Goal: Information Seeking & Learning: Find specific page/section

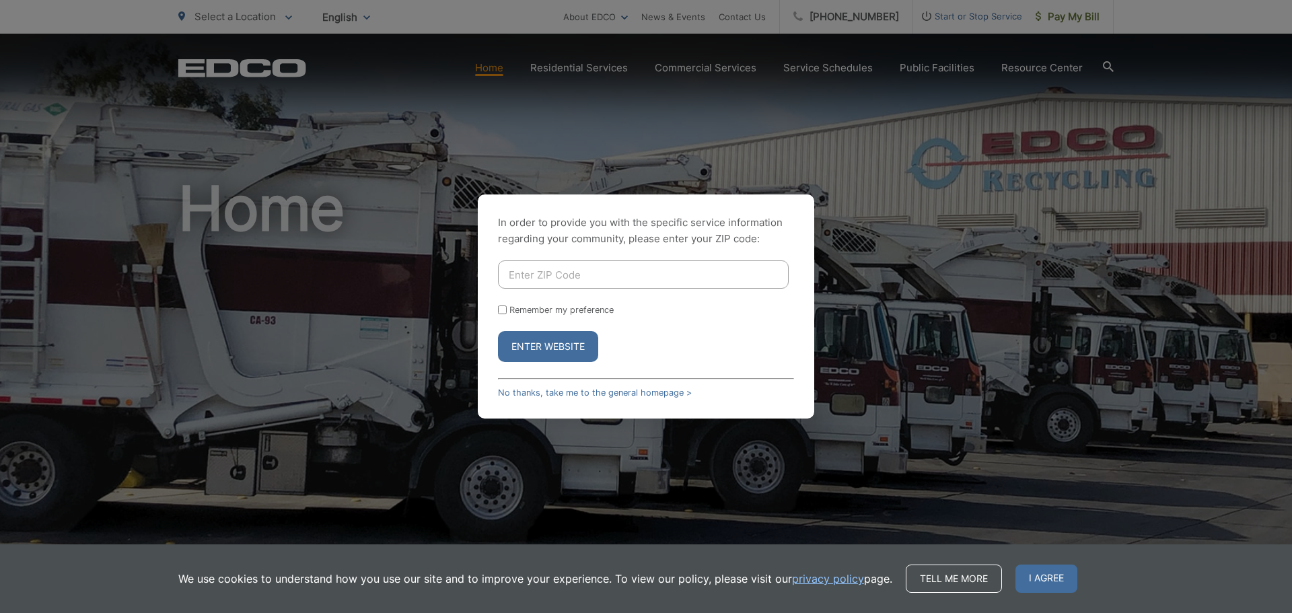
click at [685, 275] on input "Enter ZIP Code" at bounding box center [643, 274] width 291 height 28
type input "90803"
click at [574, 343] on button "Enter Website" at bounding box center [548, 346] width 100 height 31
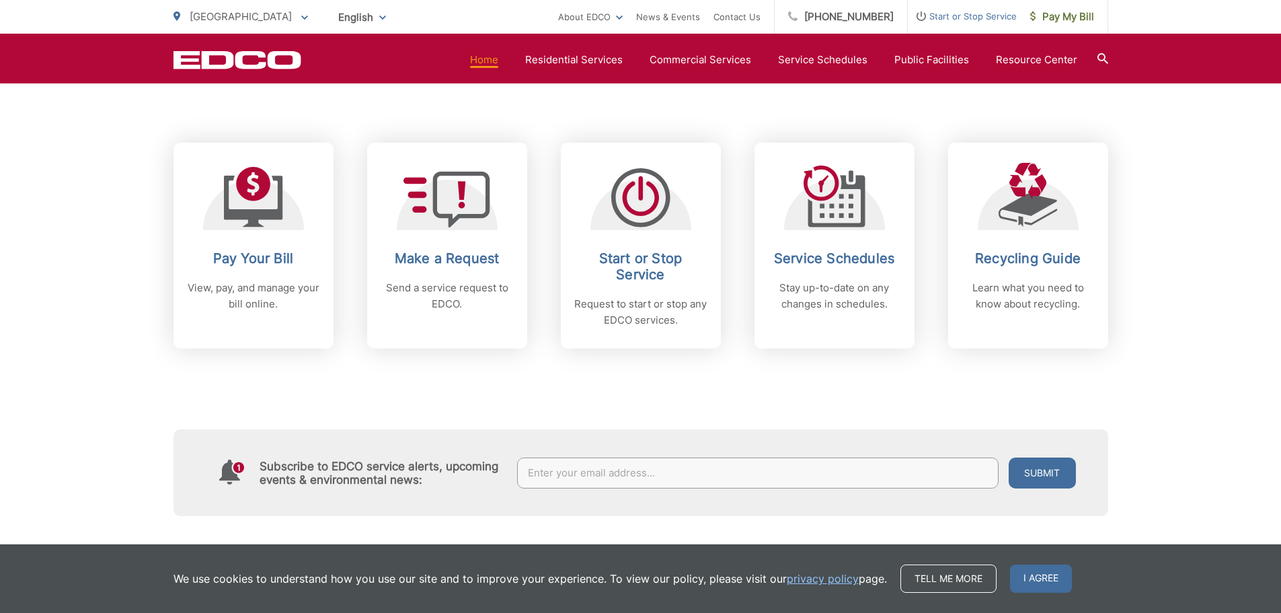
scroll to position [526, 0]
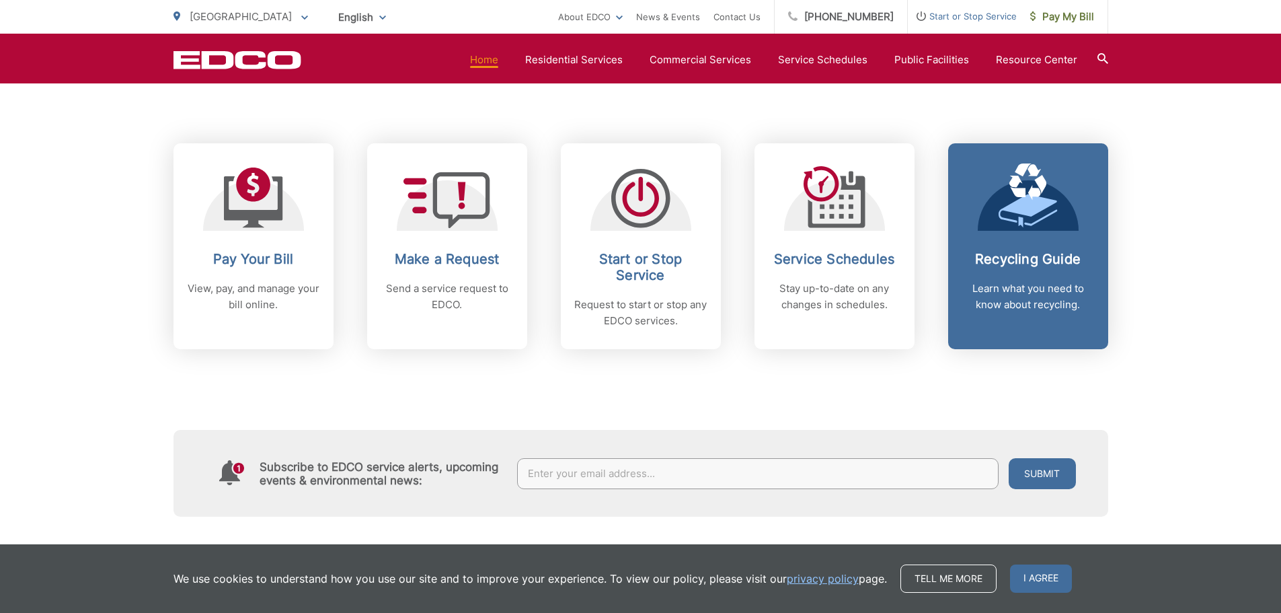
click at [993, 278] on div "Recycling Guide Learn what you need to know about recycling." at bounding box center [1028, 282] width 133 height 62
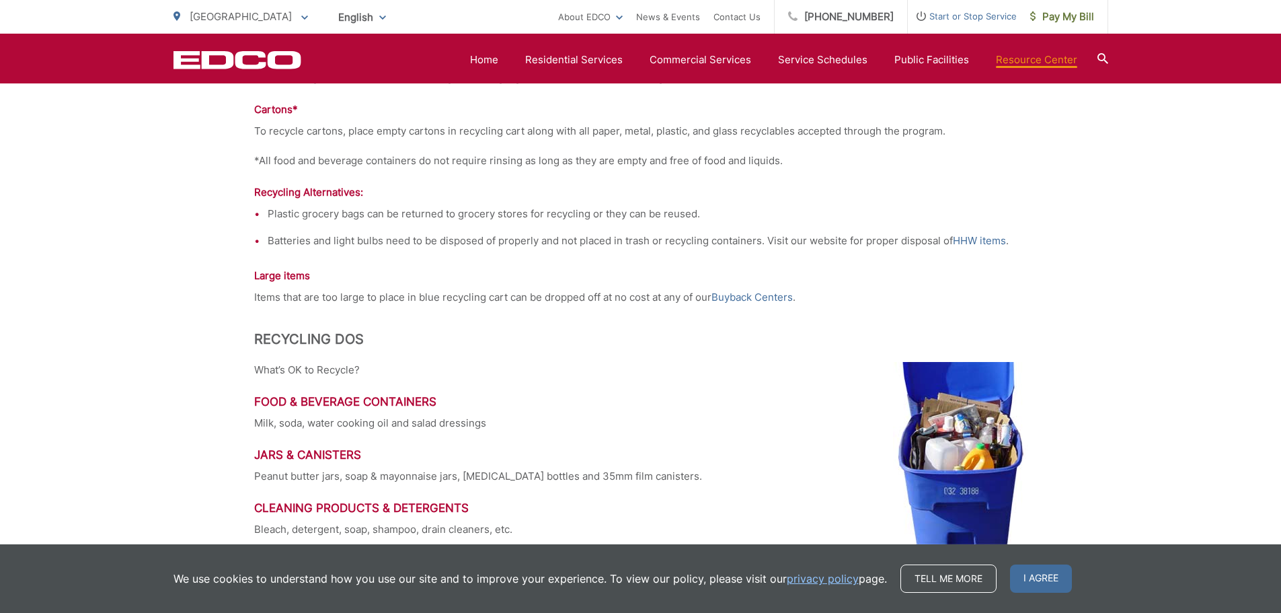
scroll to position [1492, 0]
click at [739, 298] on link "Buyback Centers" at bounding box center [752, 297] width 81 height 16
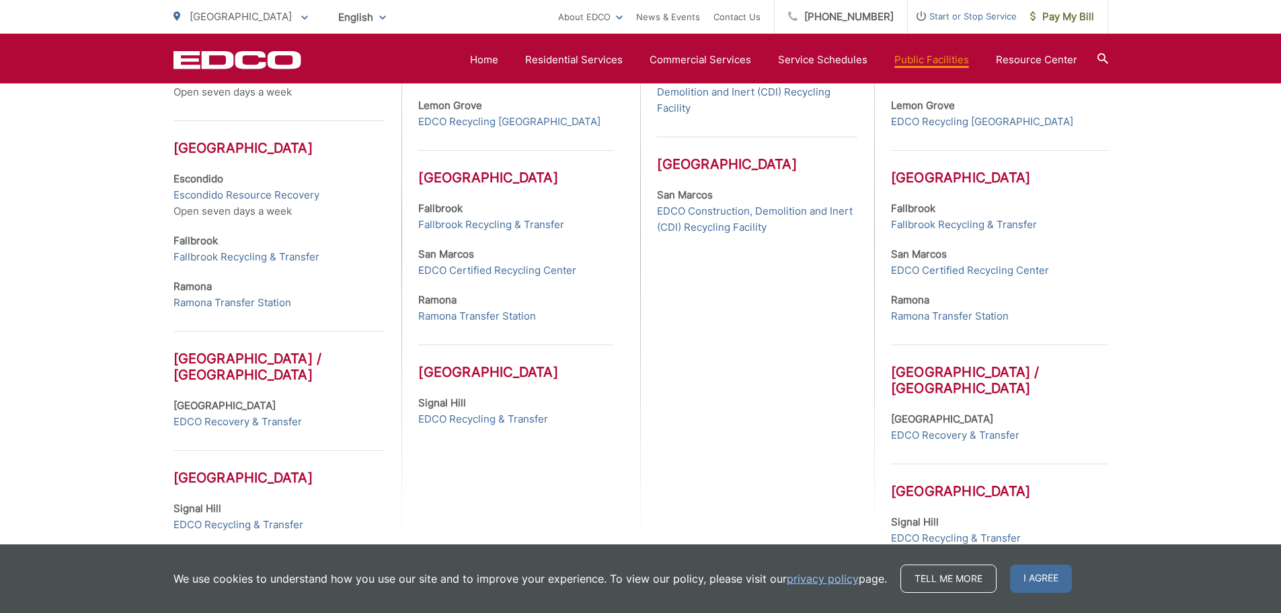
scroll to position [589, 0]
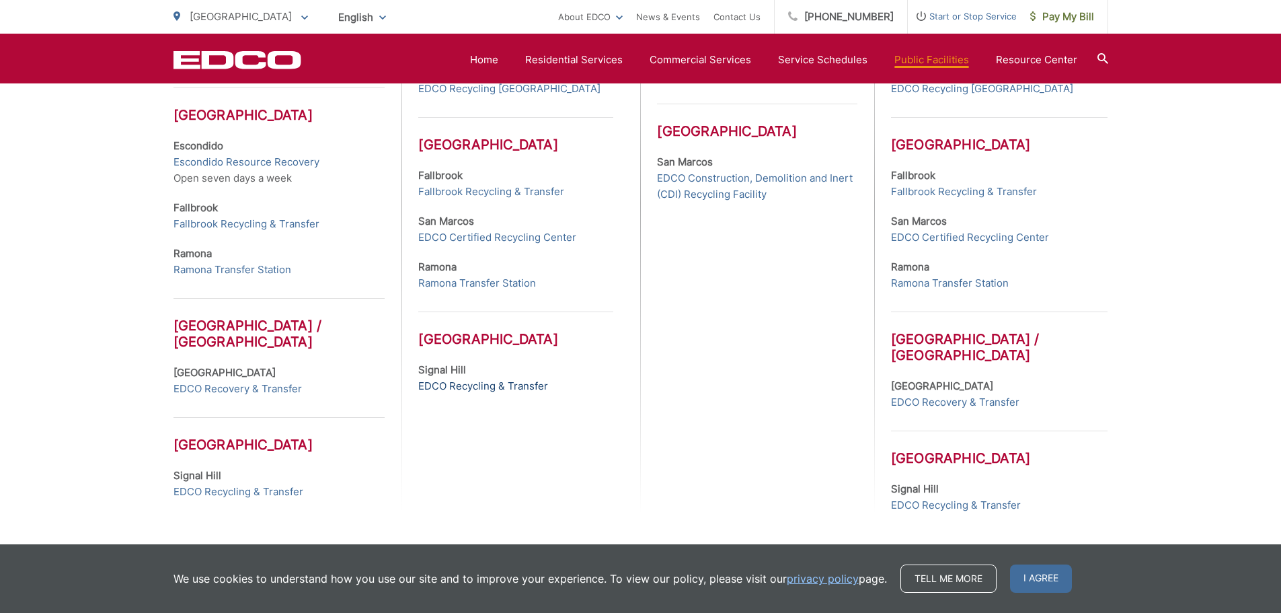
click at [451, 381] on link "EDCO Recycling & Transfer" at bounding box center [483, 386] width 130 height 16
